Goal: Task Accomplishment & Management: Manage account settings

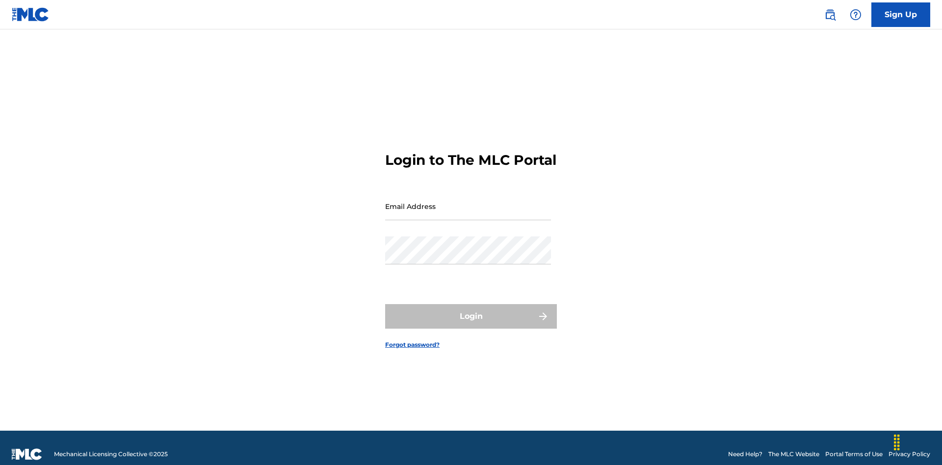
scroll to position [13, 0]
click at [468, 202] on input "Email Address" at bounding box center [468, 206] width 166 height 28
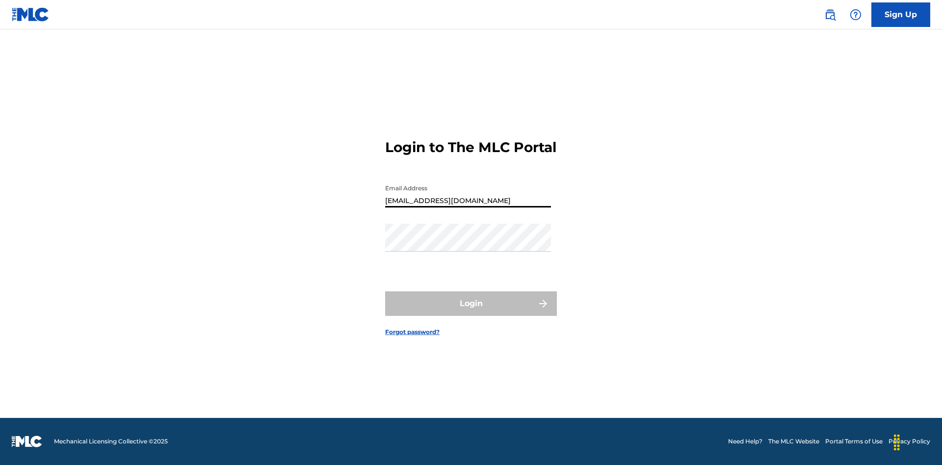
type input "[EMAIL_ADDRESS][DOMAIN_NAME]"
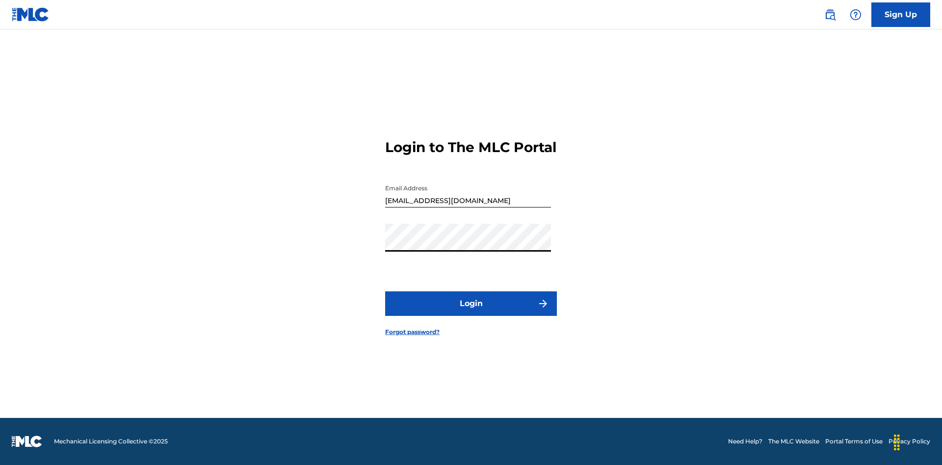
click at [471, 312] on button "Login" at bounding box center [471, 303] width 172 height 25
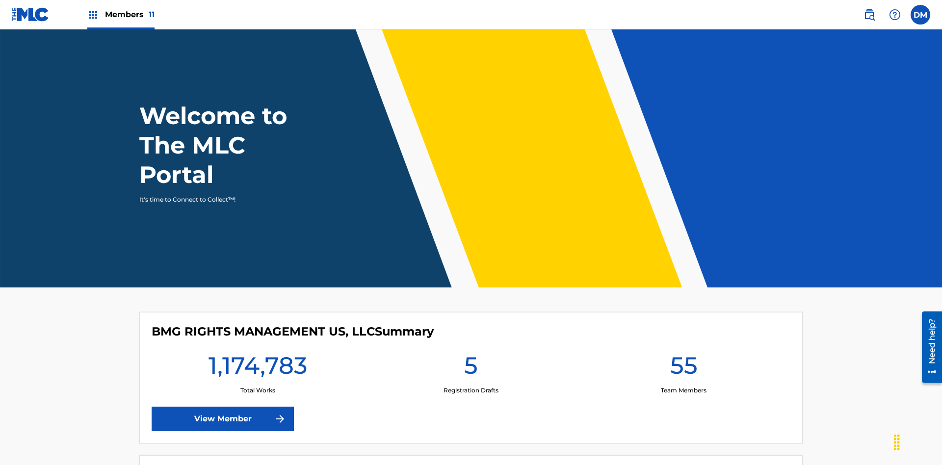
click at [121, 14] on span "Members 11" at bounding box center [130, 14] width 50 height 11
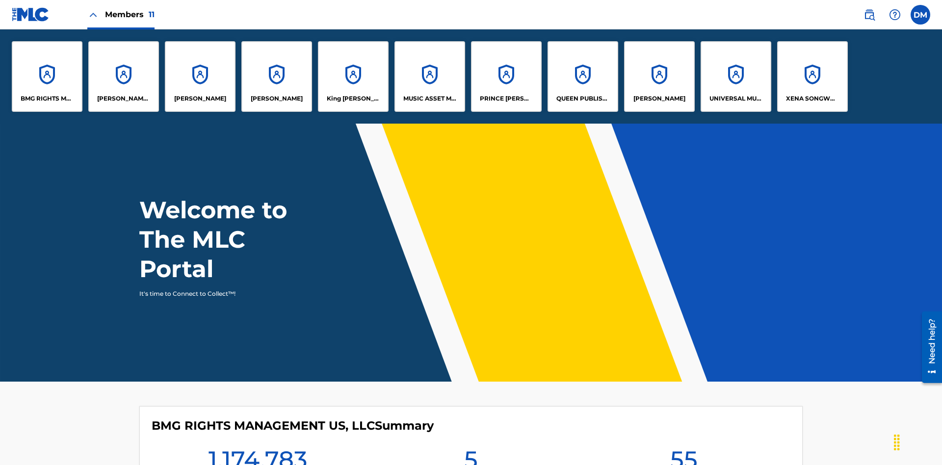
click at [353, 99] on p "King [PERSON_NAME]" at bounding box center [353, 98] width 53 height 9
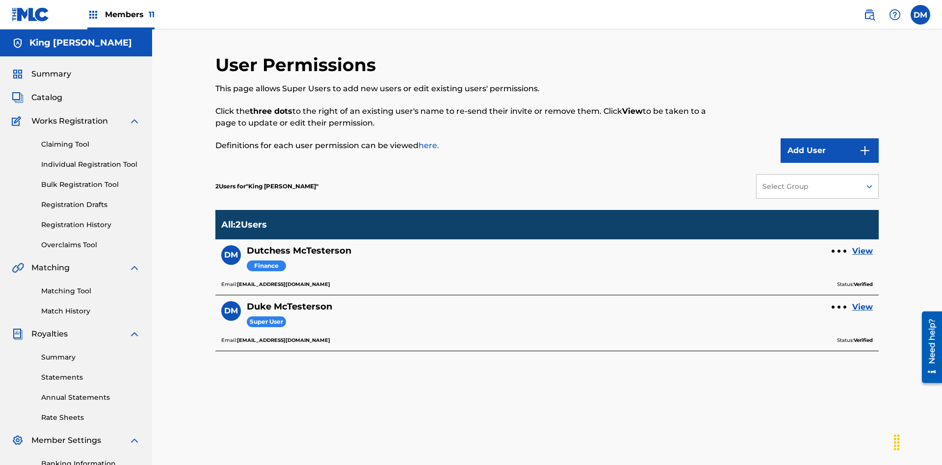
click at [863, 245] on link "View" at bounding box center [862, 251] width 21 height 12
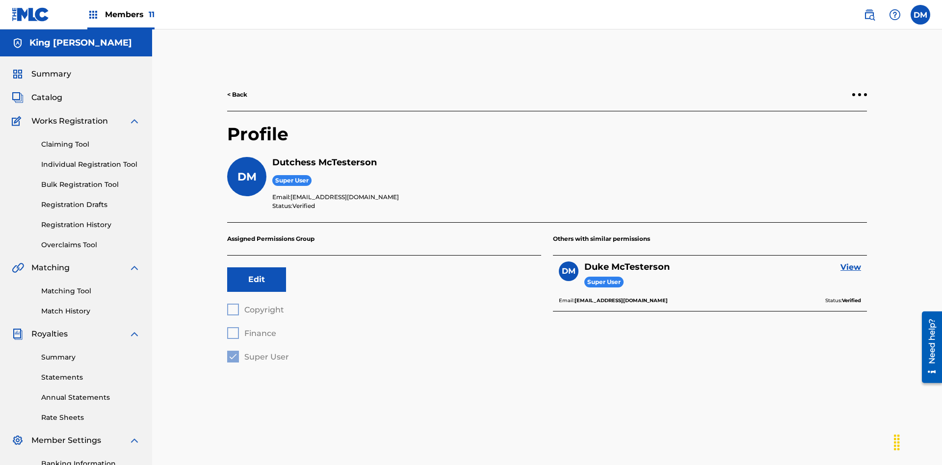
click at [920, 14] on label at bounding box center [921, 15] width 20 height 20
click at [920, 15] on input "DM Duke McTesterson duke.mctesterson@gmail.com Profile Log out" at bounding box center [920, 15] width 0 height 0
click at [825, 122] on p "Log out" at bounding box center [825, 122] width 23 height 9
click at [920, 15] on input "DM Duke McTesterson duke.mctesterson@gmail.com Profile Log out" at bounding box center [920, 15] width 0 height 0
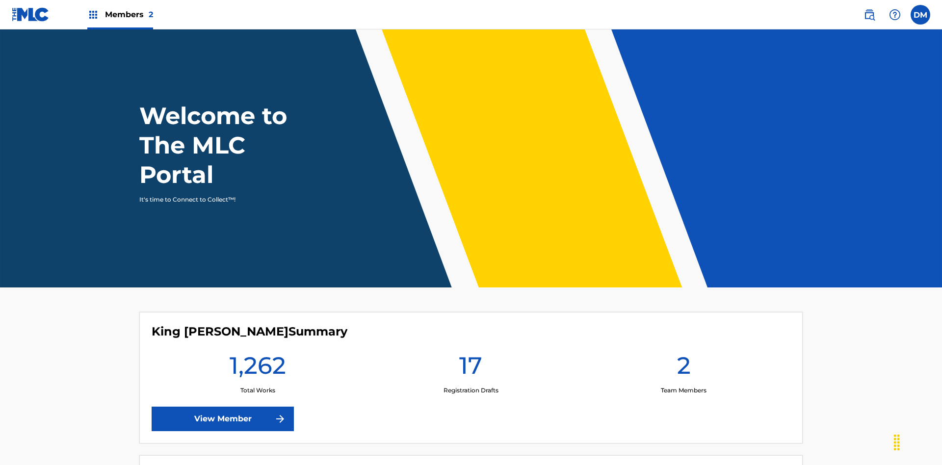
click at [120, 14] on span "Members 2" at bounding box center [129, 14] width 48 height 11
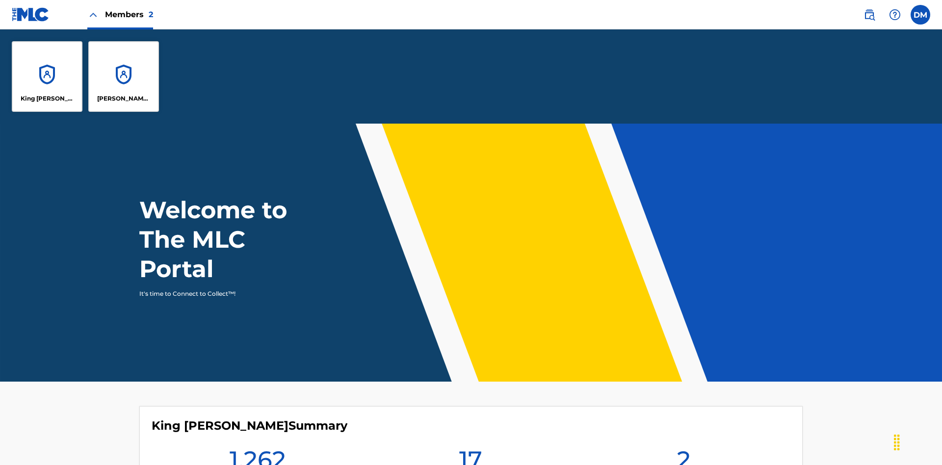
click at [47, 99] on p "King [PERSON_NAME]" at bounding box center [47, 98] width 53 height 9
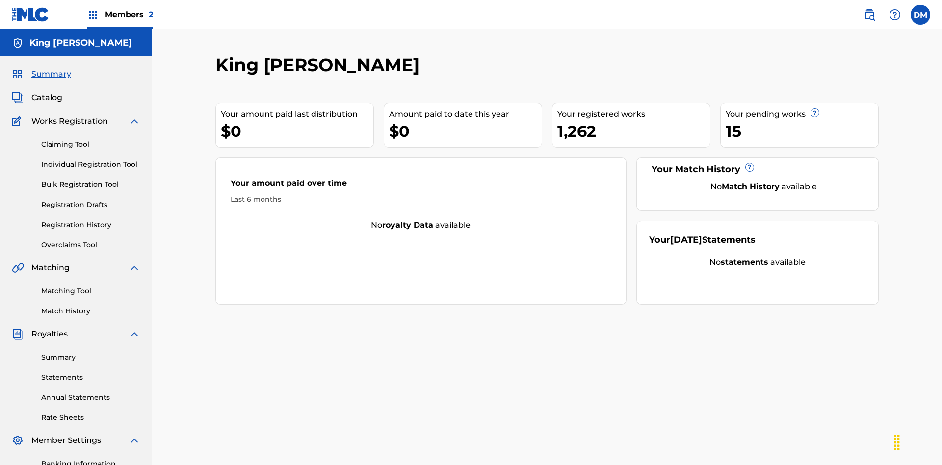
click at [51, 68] on span "Summary" at bounding box center [51, 74] width 40 height 12
click at [91, 286] on link "Matching Tool" at bounding box center [90, 291] width 99 height 10
click at [91, 306] on link "Match History" at bounding box center [90, 311] width 99 height 10
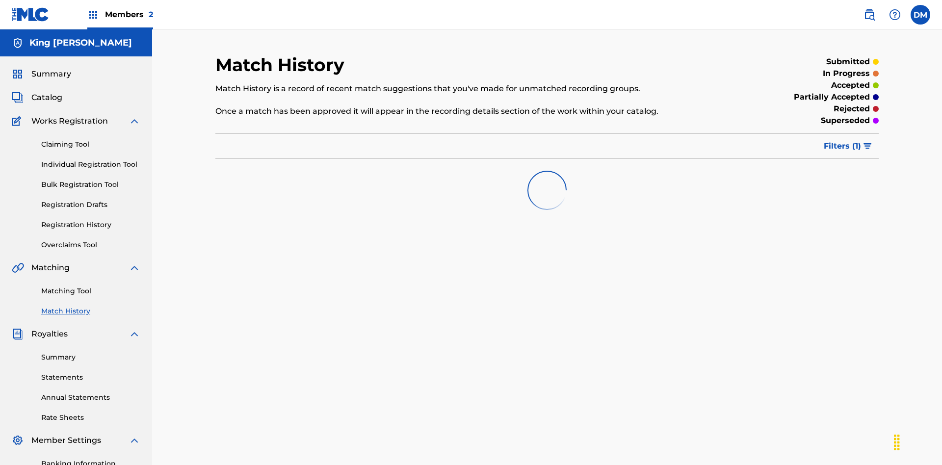
click at [91, 240] on link "Overclaims Tool" at bounding box center [90, 245] width 99 height 10
click at [47, 92] on span "Catalog" at bounding box center [46, 98] width 31 height 12
click at [91, 139] on link "Claiming Tool" at bounding box center [90, 144] width 99 height 10
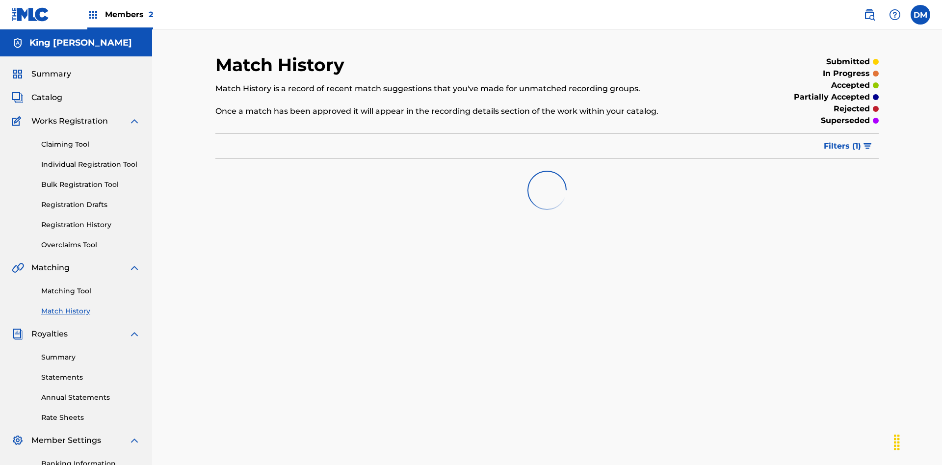
click at [91, 159] on link "Individual Registration Tool" at bounding box center [90, 164] width 99 height 10
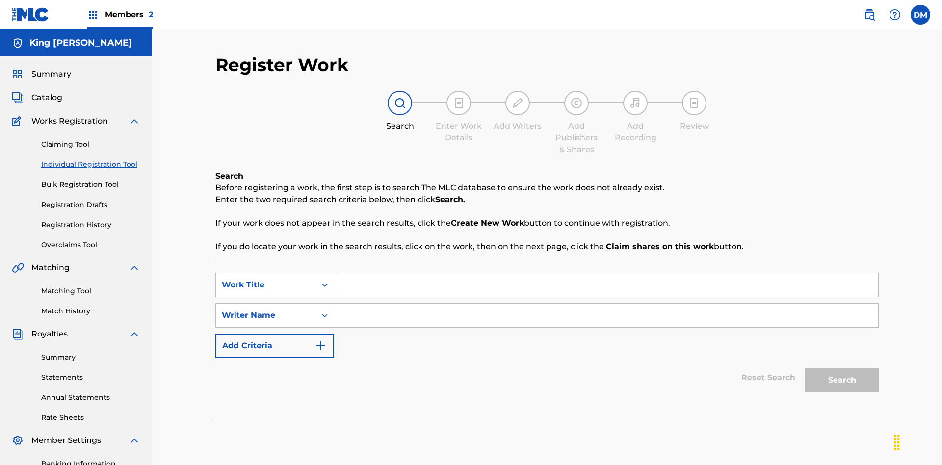
click at [91, 180] on link "Bulk Registration Tool" at bounding box center [90, 185] width 99 height 10
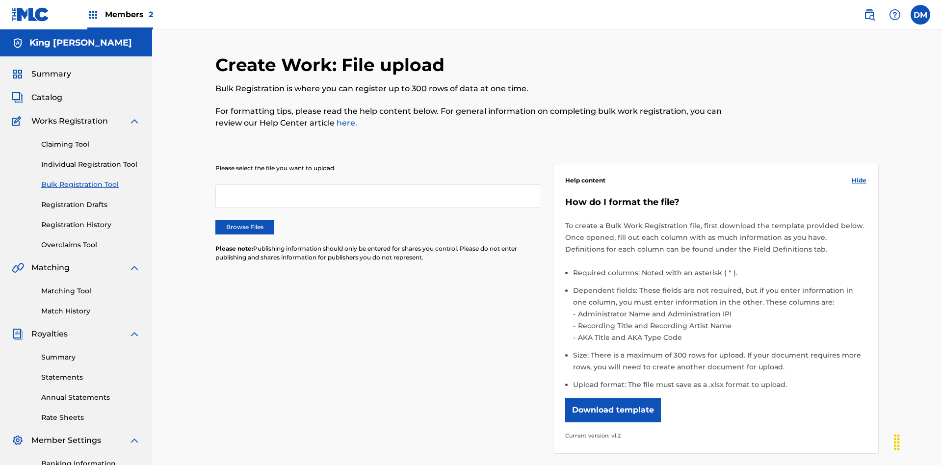
click at [50, 200] on link "Registration Drafts" at bounding box center [90, 205] width 99 height 10
click at [91, 220] on link "Registration History" at bounding box center [90, 225] width 99 height 10
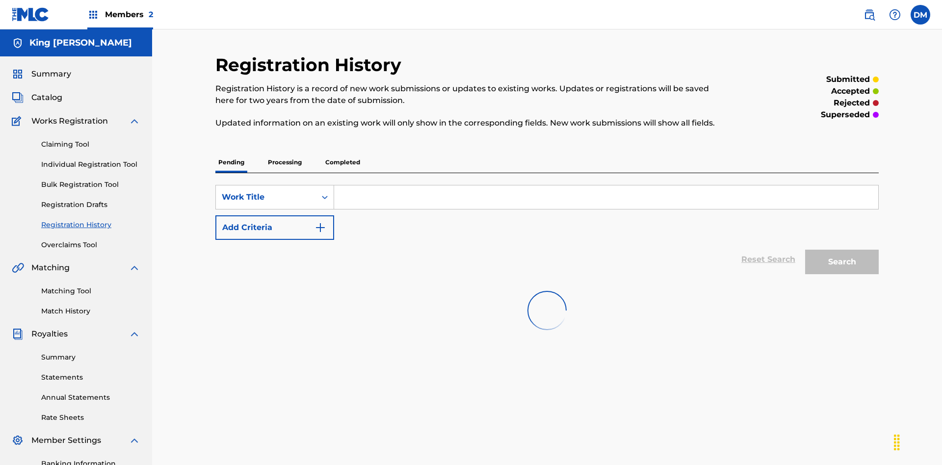
click at [91, 352] on link "Summary" at bounding box center [90, 357] width 99 height 10
click at [91, 372] on link "Statements" at bounding box center [90, 377] width 99 height 10
click at [91, 393] on link "Annual Statements" at bounding box center [90, 398] width 99 height 10
click at [91, 413] on link "Rate Sheets" at bounding box center [90, 418] width 99 height 10
click at [91, 459] on link "Banking Information" at bounding box center [90, 464] width 99 height 10
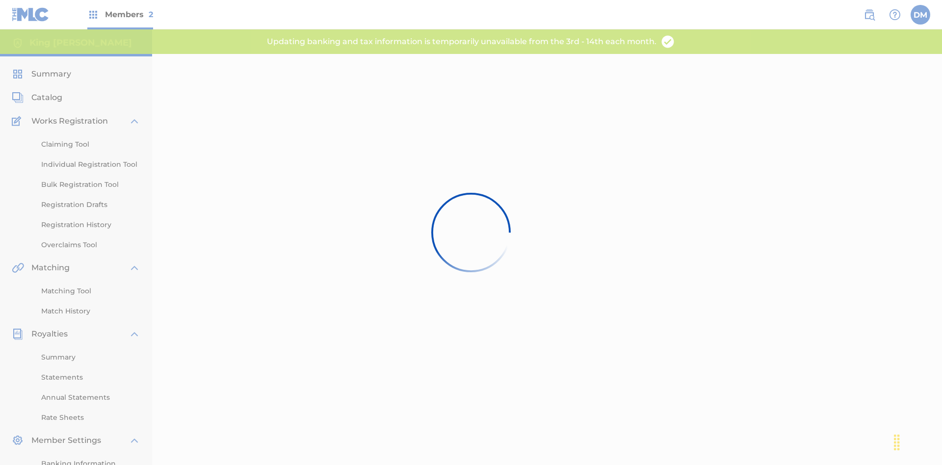
click at [920, 14] on label at bounding box center [921, 15] width 20 height 20
click at [920, 15] on input "DM Dutchess McTesterson dutchess.mctesterson@gmail.com Profile Log out" at bounding box center [920, 15] width 0 height 0
click at [0, 0] on p "Log out" at bounding box center [0, 0] width 0 height 0
click at [920, 15] on input "DM Dutchess McTesterson dutchess.mctesterson@gmail.com Profile Log out" at bounding box center [920, 15] width 0 height 0
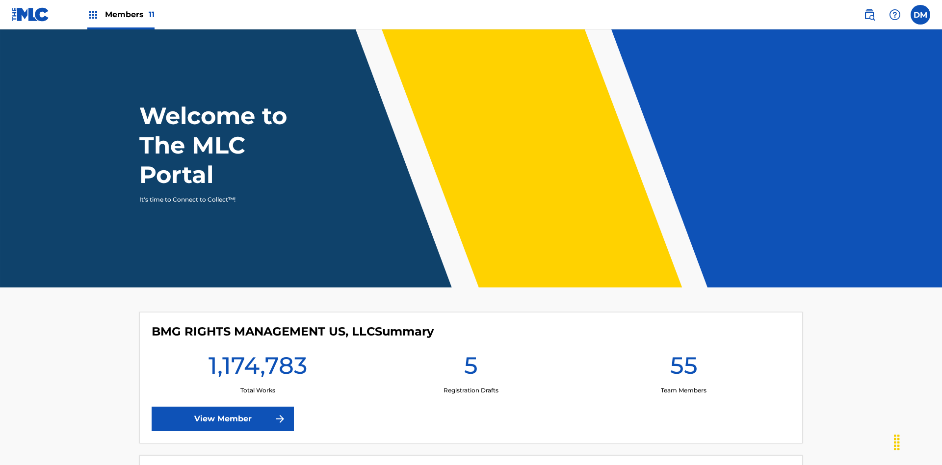
click at [121, 14] on span "Members 11" at bounding box center [130, 14] width 50 height 11
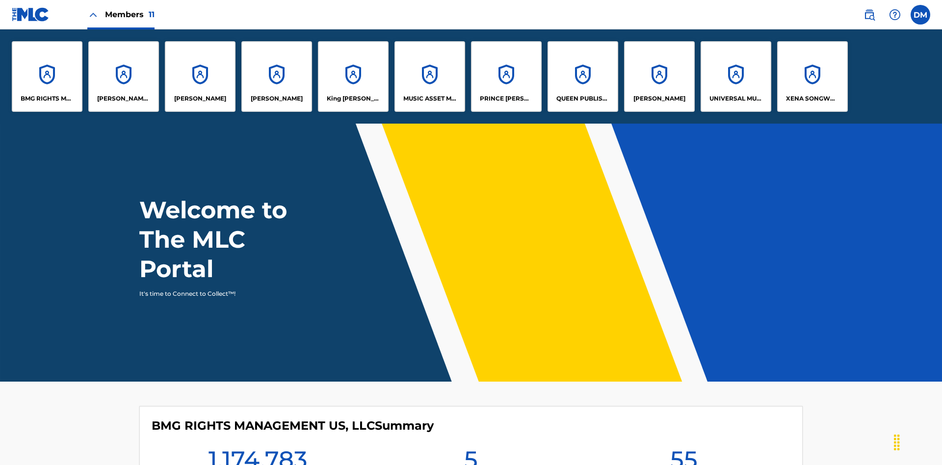
click at [353, 99] on p "King [PERSON_NAME]" at bounding box center [353, 98] width 53 height 9
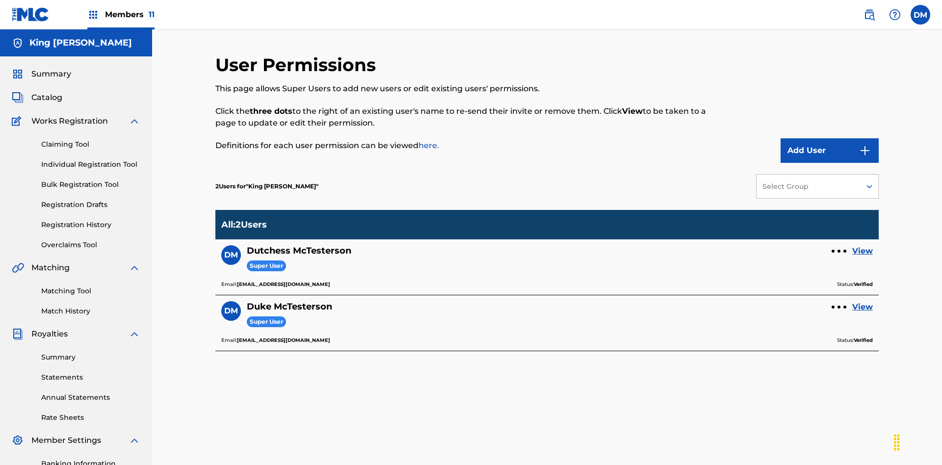
click at [863, 245] on link "View" at bounding box center [862, 251] width 21 height 12
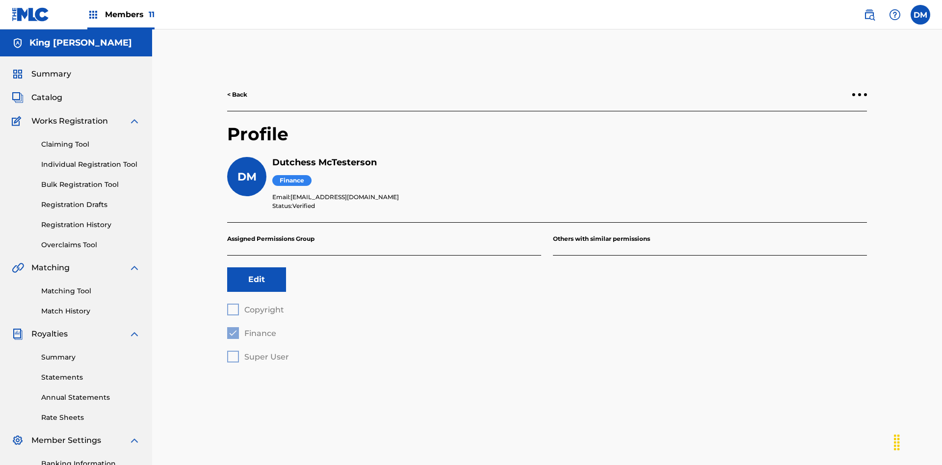
click at [920, 14] on label at bounding box center [921, 15] width 20 height 20
click at [920, 15] on input "[PERSON_NAME] [PERSON_NAME] [PERSON_NAME][EMAIL_ADDRESS][DOMAIN_NAME] Profile L…" at bounding box center [920, 15] width 0 height 0
click at [825, 122] on p "Log out" at bounding box center [825, 122] width 23 height 9
click at [920, 15] on input "DM Duke McTesterson duke.mctesterson@gmail.com Profile Log out" at bounding box center [920, 15] width 0 height 0
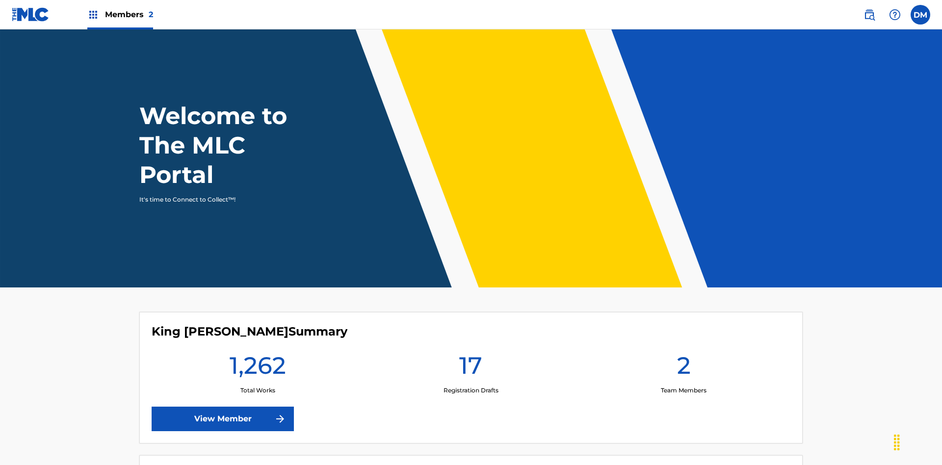
click at [120, 14] on span "Members 2" at bounding box center [129, 14] width 48 height 11
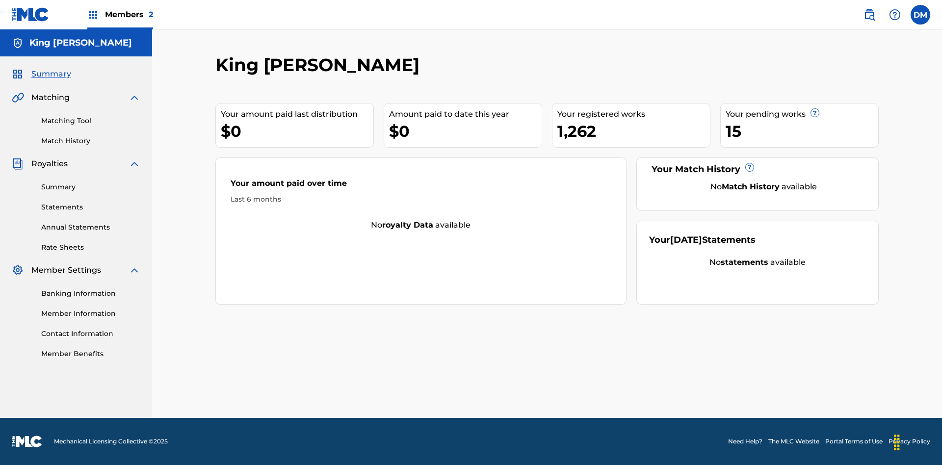
click at [51, 74] on span "Summary" at bounding box center [51, 74] width 40 height 12
click at [91, 121] on link "Matching Tool" at bounding box center [90, 121] width 99 height 10
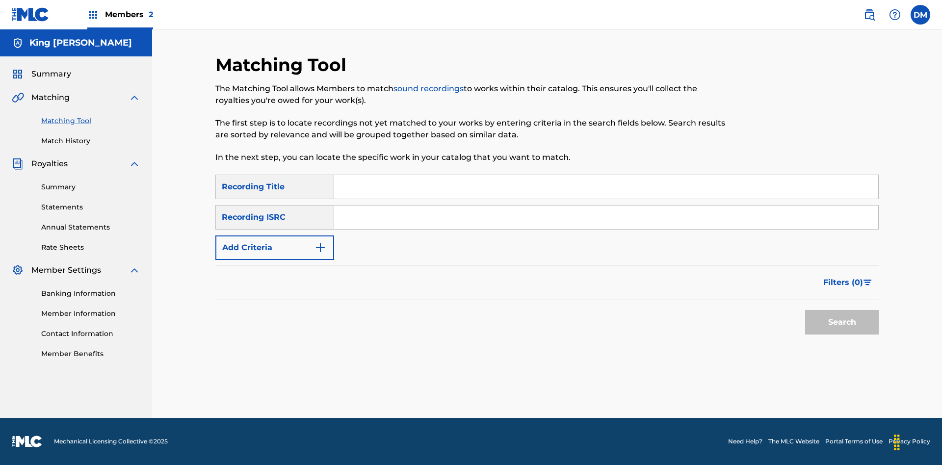
click at [91, 141] on link "Match History" at bounding box center [90, 141] width 99 height 10
click at [91, 354] on link "Member Benefits" at bounding box center [90, 354] width 99 height 10
click at [91, 187] on link "Summary" at bounding box center [90, 187] width 99 height 10
click at [91, 207] on link "Statements" at bounding box center [90, 207] width 99 height 10
click at [91, 222] on link "Annual Statements" at bounding box center [90, 227] width 99 height 10
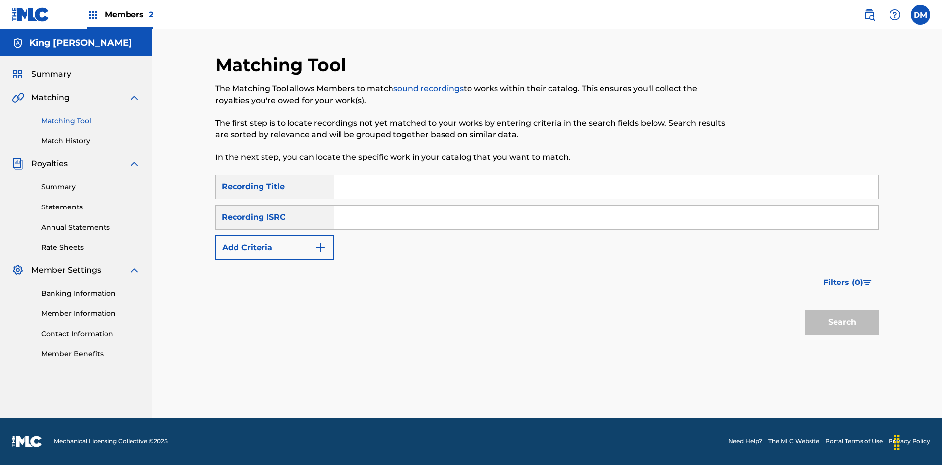
click at [91, 247] on link "Rate Sheets" at bounding box center [90, 247] width 99 height 10
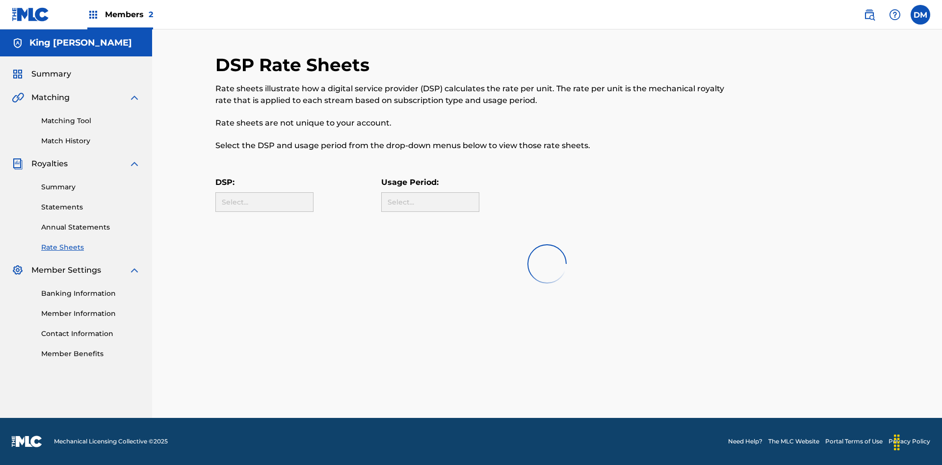
click at [91, 293] on link "Banking Information" at bounding box center [90, 294] width 99 height 10
click at [91, 314] on link "Member Information" at bounding box center [90, 314] width 99 height 10
click at [91, 329] on link "Contact Information" at bounding box center [90, 334] width 99 height 10
click at [920, 14] on label at bounding box center [921, 15] width 20 height 20
click at [920, 15] on input "DM Dutchess McTesterson dutchess.mctesterson@gmail.com Profile Log out" at bounding box center [920, 15] width 0 height 0
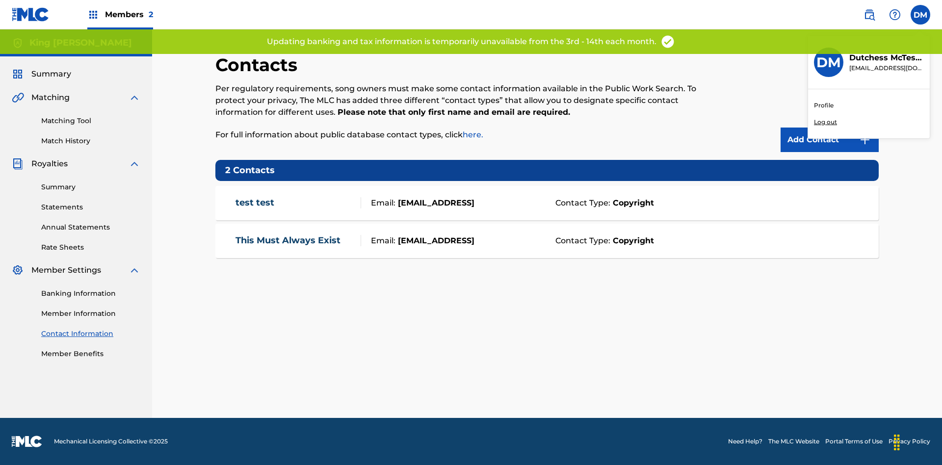
click at [825, 122] on p "Log out" at bounding box center [825, 122] width 23 height 9
click at [920, 15] on input "DM Dutchess McTesterson dutchess.mctesterson@gmail.com Profile Log out" at bounding box center [920, 15] width 0 height 0
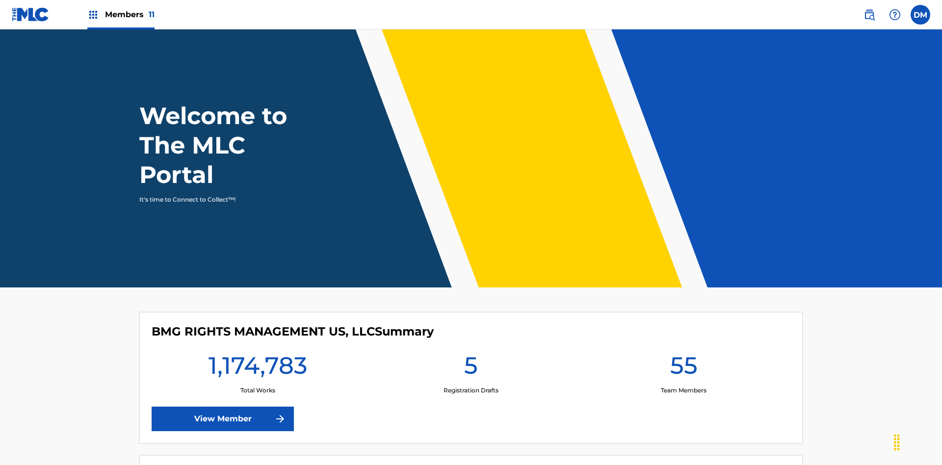
click at [121, 14] on span "Members 11" at bounding box center [130, 14] width 50 height 11
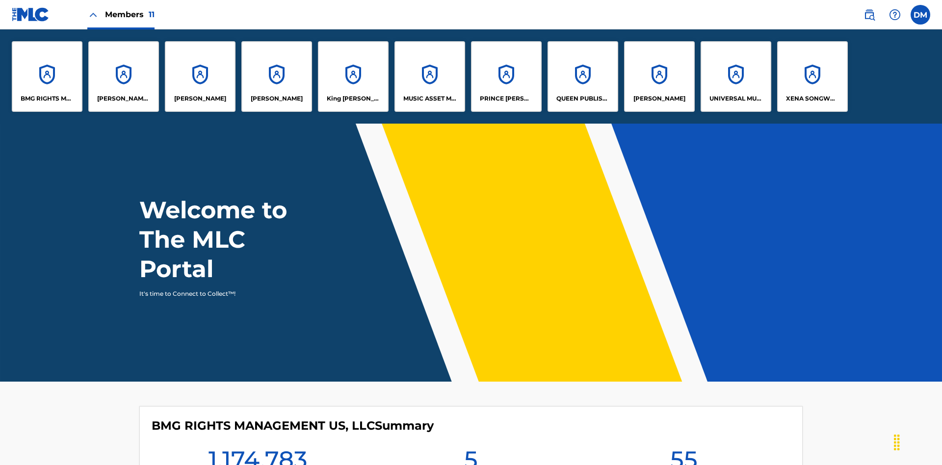
click at [353, 99] on p "King [PERSON_NAME]" at bounding box center [353, 98] width 53 height 9
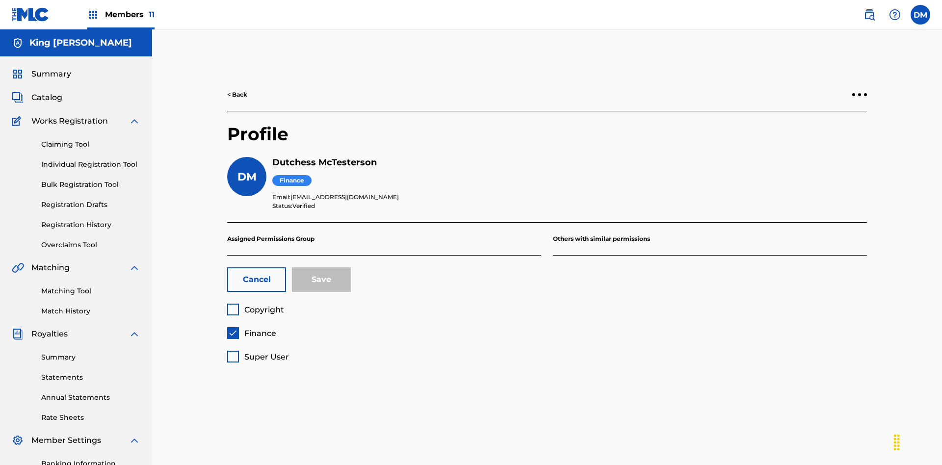
click at [251, 329] on span "Finance" at bounding box center [260, 333] width 32 height 9
click at [255, 305] on span "Copyright" at bounding box center [264, 309] width 40 height 9
click at [321, 267] on button "Save" at bounding box center [321, 279] width 59 height 25
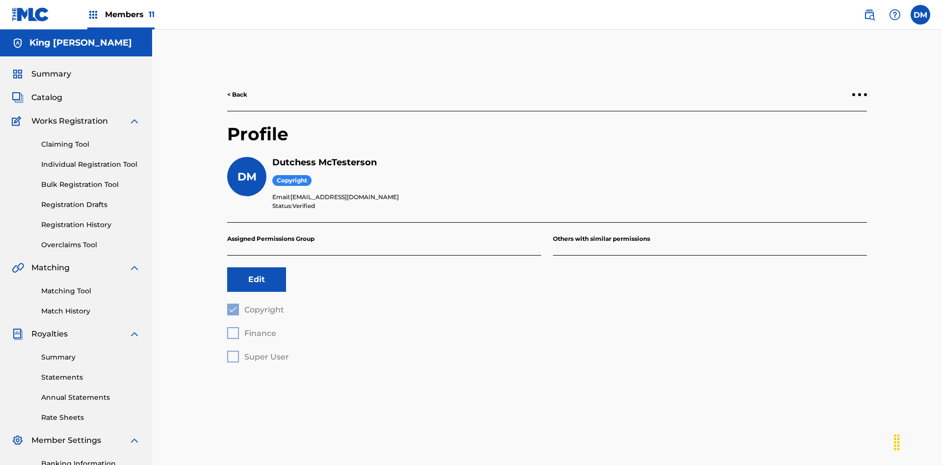
click at [920, 14] on label at bounding box center [921, 15] width 20 height 20
click at [920, 15] on input "DM Duke McTesterson duke.mctesterson@gmail.com Profile Log out" at bounding box center [920, 15] width 0 height 0
click at [825, 122] on p "Log out" at bounding box center [825, 122] width 23 height 9
click at [920, 15] on input "DM Duke McTesterson duke.mctesterson@gmail.com Profile Log out" at bounding box center [920, 15] width 0 height 0
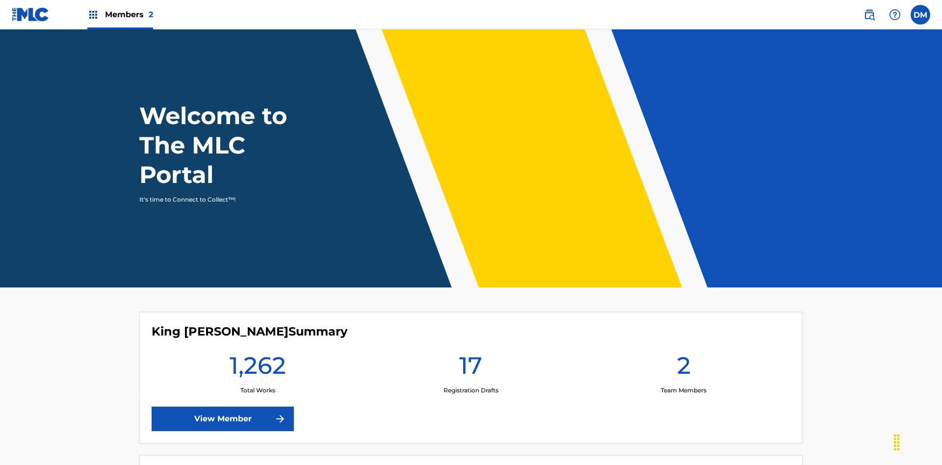
click at [120, 14] on span "Members 2" at bounding box center [129, 14] width 48 height 11
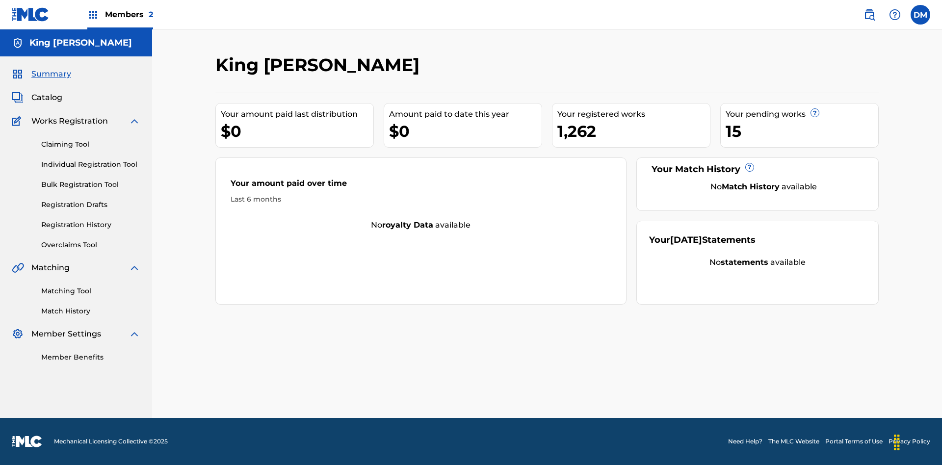
click at [51, 74] on span "Summary" at bounding box center [51, 74] width 40 height 12
click at [91, 291] on link "Matching Tool" at bounding box center [90, 291] width 99 height 10
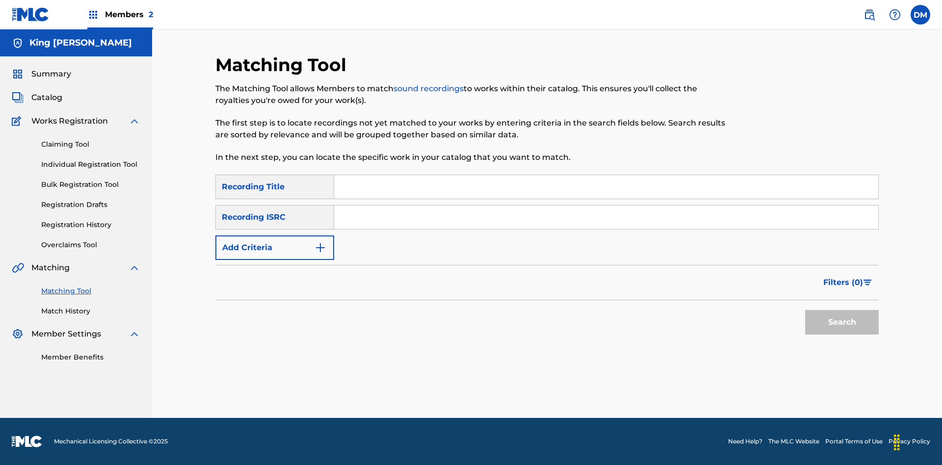
click at [91, 311] on link "Match History" at bounding box center [90, 311] width 99 height 10
click at [91, 357] on link "Member Benefits" at bounding box center [90, 357] width 99 height 10
click at [91, 245] on link "Overclaims Tool" at bounding box center [90, 245] width 99 height 10
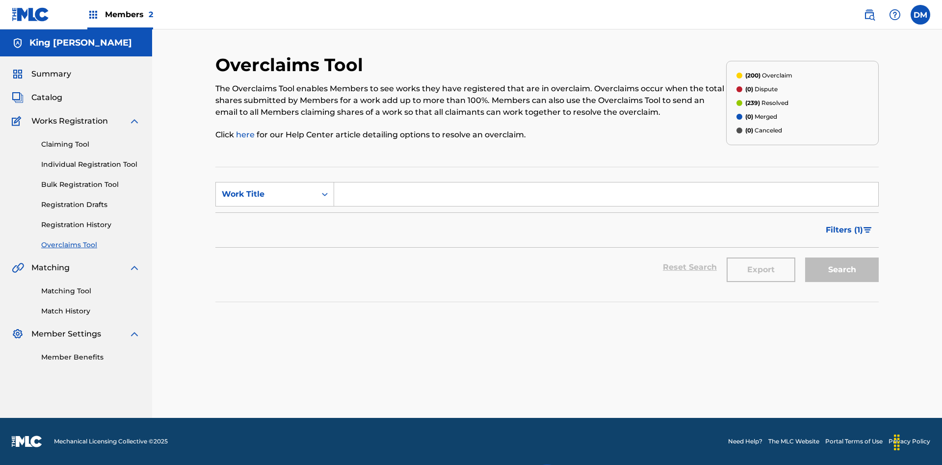
click at [47, 92] on span "Catalog" at bounding box center [46, 98] width 31 height 12
click at [91, 139] on link "Claiming Tool" at bounding box center [90, 144] width 99 height 10
click at [91, 159] on link "Individual Registration Tool" at bounding box center [90, 164] width 99 height 10
click at [91, 180] on link "Bulk Registration Tool" at bounding box center [90, 185] width 99 height 10
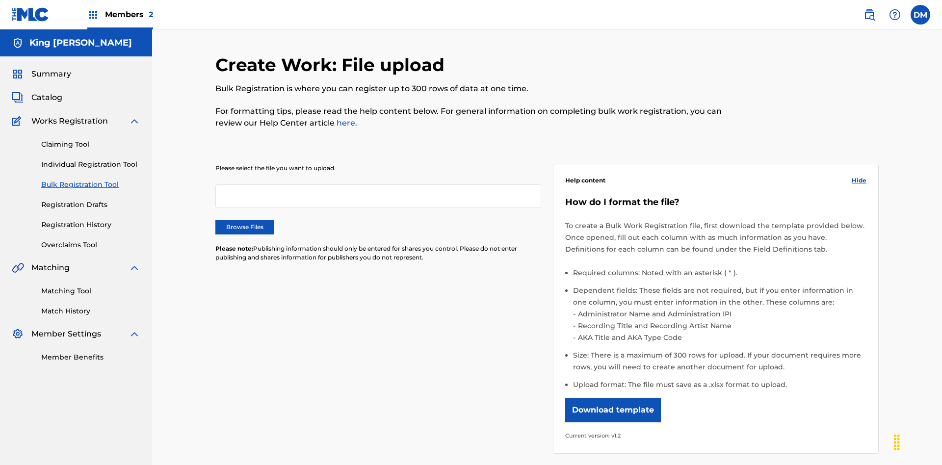
click at [50, 200] on link "Registration Drafts" at bounding box center [90, 205] width 99 height 10
click at [91, 225] on link "Registration History" at bounding box center [90, 225] width 99 height 10
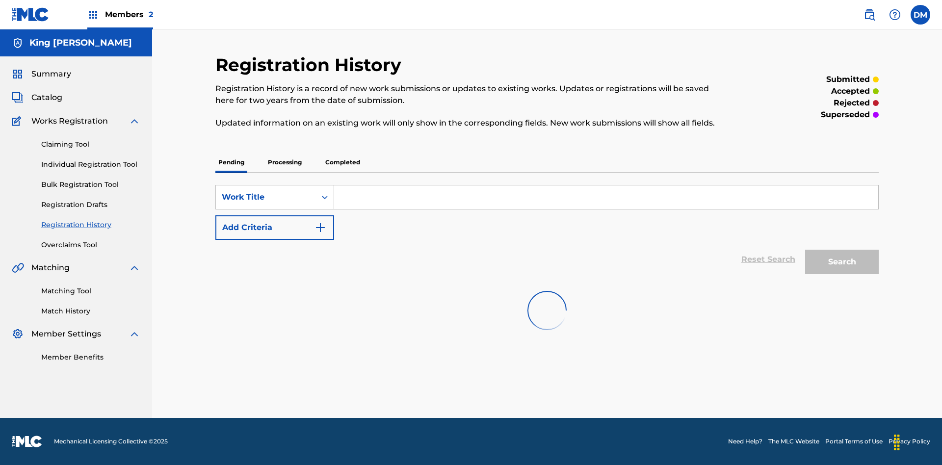
click at [920, 14] on label at bounding box center [921, 15] width 20 height 20
click at [920, 15] on input "DM Dutchess McTesterson dutchess.mctesterson@gmail.com Profile Log out" at bounding box center [920, 15] width 0 height 0
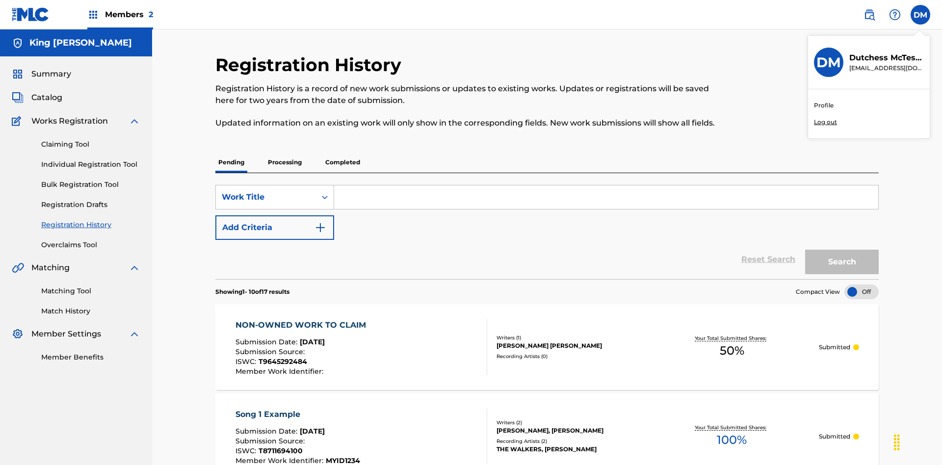
click at [825, 122] on p "Log out" at bounding box center [825, 122] width 23 height 9
click at [920, 15] on input "DM Dutchess McTesterson dutchess.mctesterson@gmail.com Profile Log out" at bounding box center [920, 15] width 0 height 0
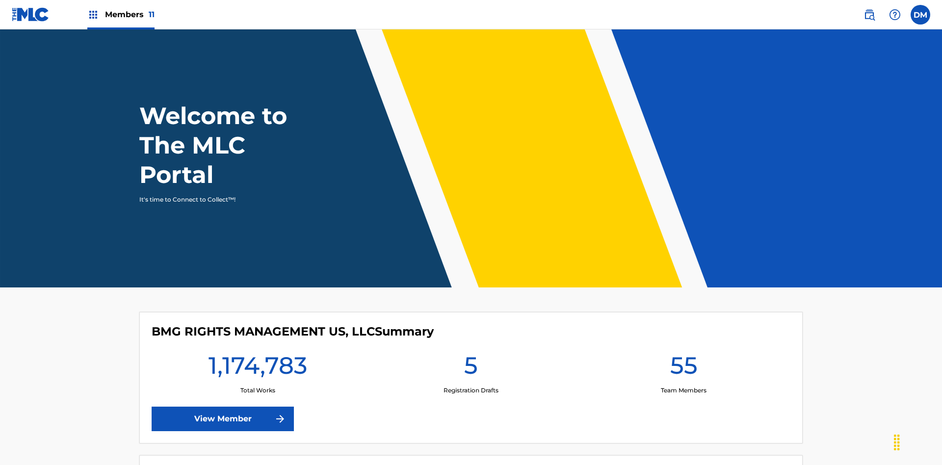
click at [121, 14] on span "Members 11" at bounding box center [130, 14] width 50 height 11
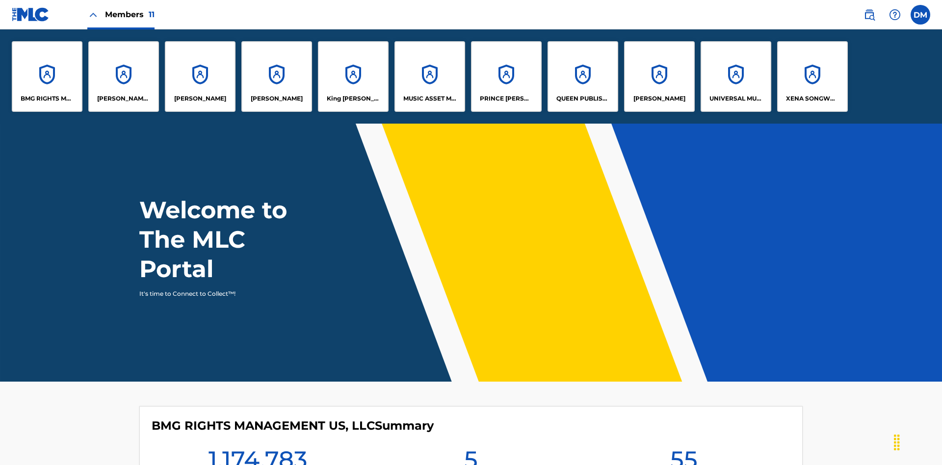
click at [353, 99] on p "King [PERSON_NAME]" at bounding box center [353, 98] width 53 height 9
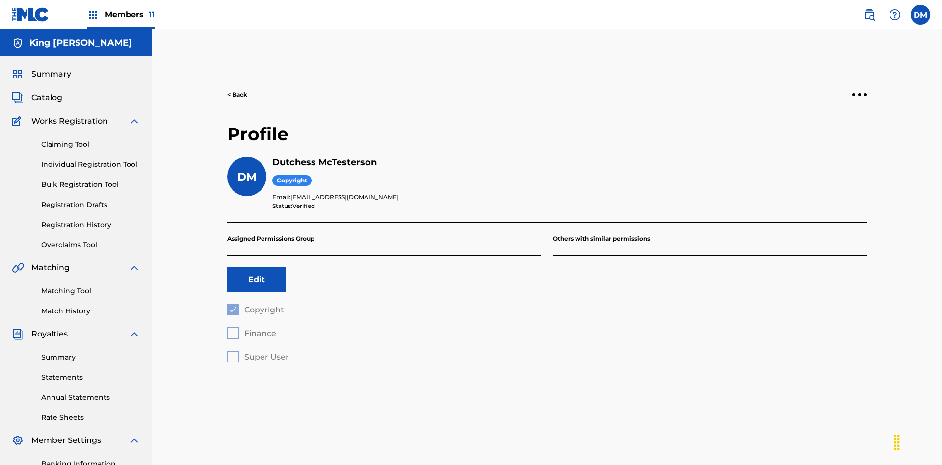
click at [257, 267] on button "Edit" at bounding box center [256, 279] width 59 height 25
click at [251, 329] on span "Finance" at bounding box center [260, 333] width 32 height 9
click at [920, 14] on label at bounding box center [921, 15] width 20 height 20
click at [920, 15] on input "DM Duke McTesterson duke.mctesterson@gmail.com Profile Log out" at bounding box center [920, 15] width 0 height 0
click at [825, 122] on p "Log out" at bounding box center [825, 122] width 23 height 9
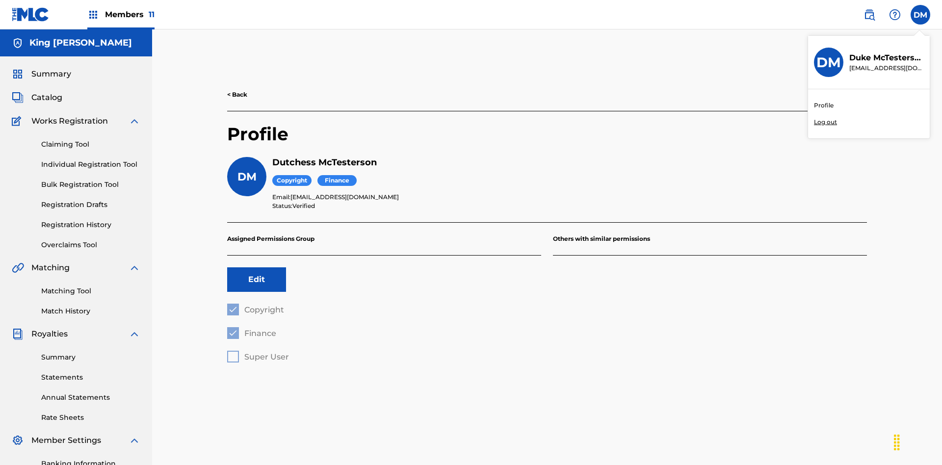
click at [920, 15] on input "DM Duke McTesterson duke.mctesterson@gmail.com Profile Log out" at bounding box center [920, 15] width 0 height 0
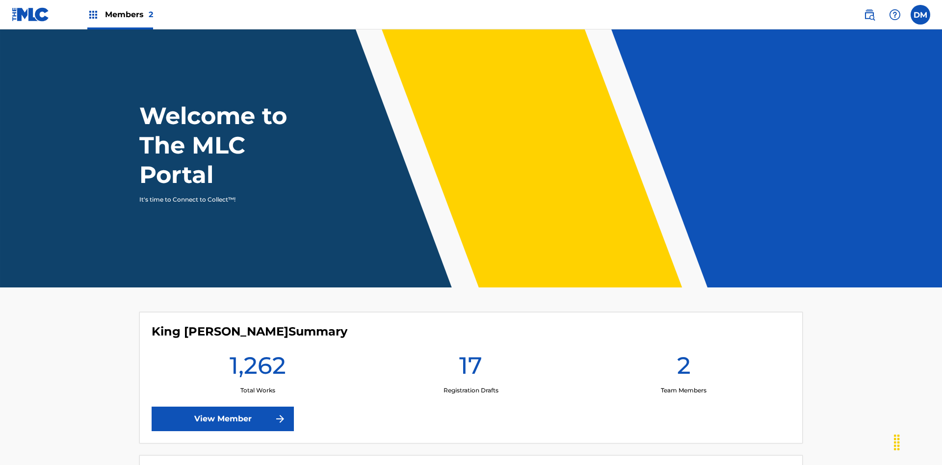
click at [120, 14] on span "Members 2" at bounding box center [129, 14] width 48 height 11
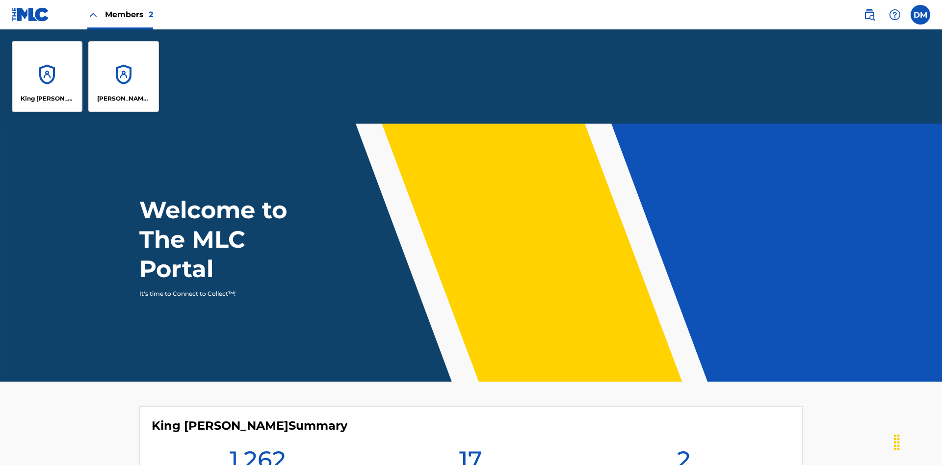
click at [47, 99] on p "King [PERSON_NAME]" at bounding box center [47, 98] width 53 height 9
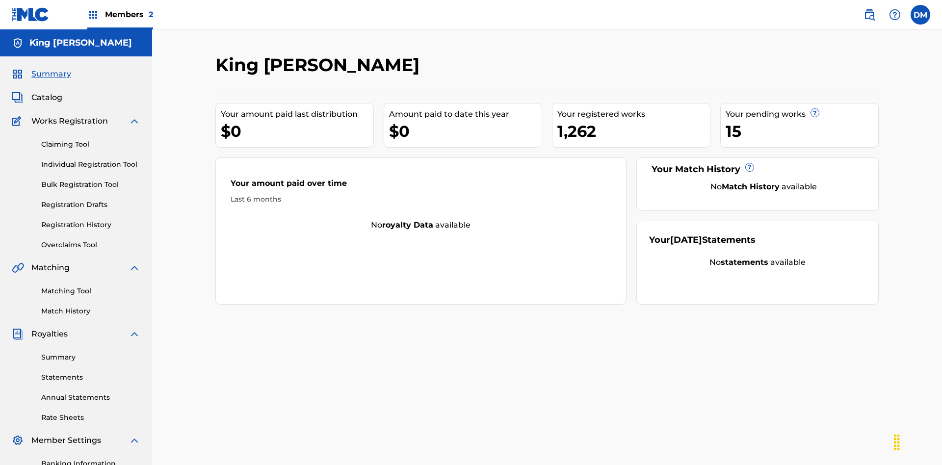
click at [51, 68] on span "Summary" at bounding box center [51, 74] width 40 height 12
click at [91, 286] on link "Matching Tool" at bounding box center [90, 291] width 99 height 10
click at [91, 306] on link "Match History" at bounding box center [90, 311] width 99 height 10
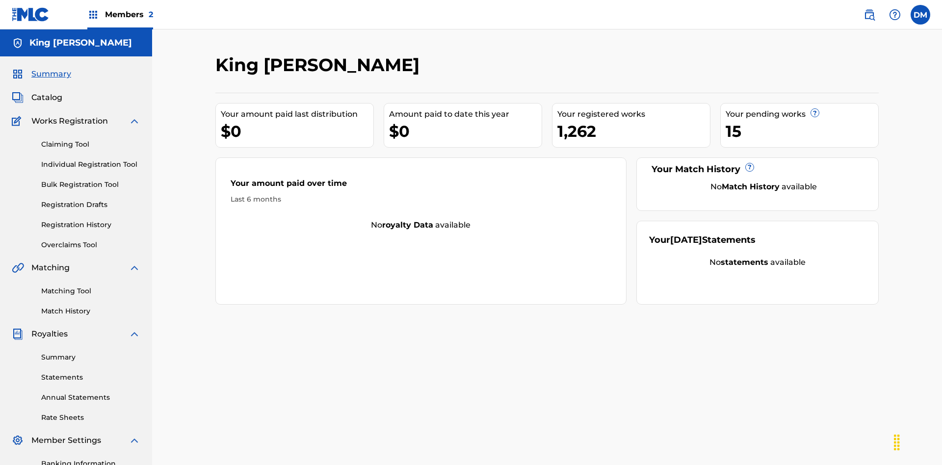
click at [91, 240] on link "Overclaims Tool" at bounding box center [90, 245] width 99 height 10
click at [47, 92] on span "Catalog" at bounding box center [46, 98] width 31 height 12
click at [91, 139] on link "Claiming Tool" at bounding box center [90, 144] width 99 height 10
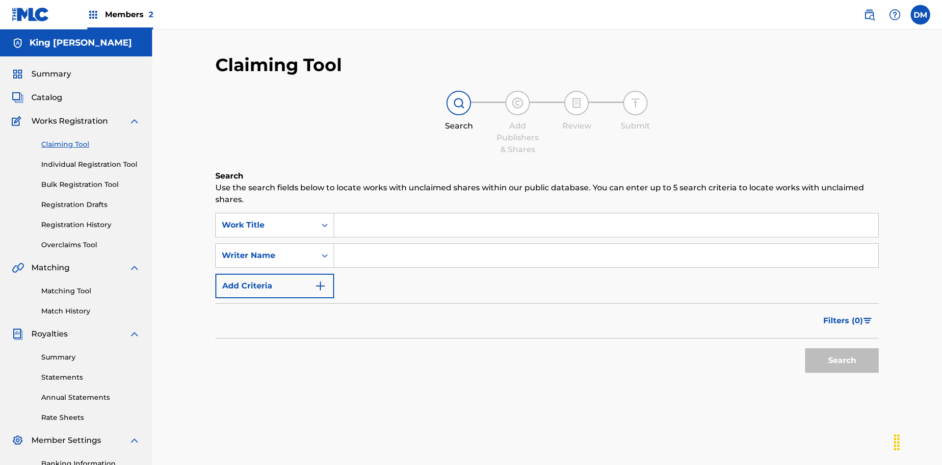
click at [91, 159] on link "Individual Registration Tool" at bounding box center [90, 164] width 99 height 10
click at [91, 180] on link "Bulk Registration Tool" at bounding box center [90, 185] width 99 height 10
